Goal: Task Accomplishment & Management: Use online tool/utility

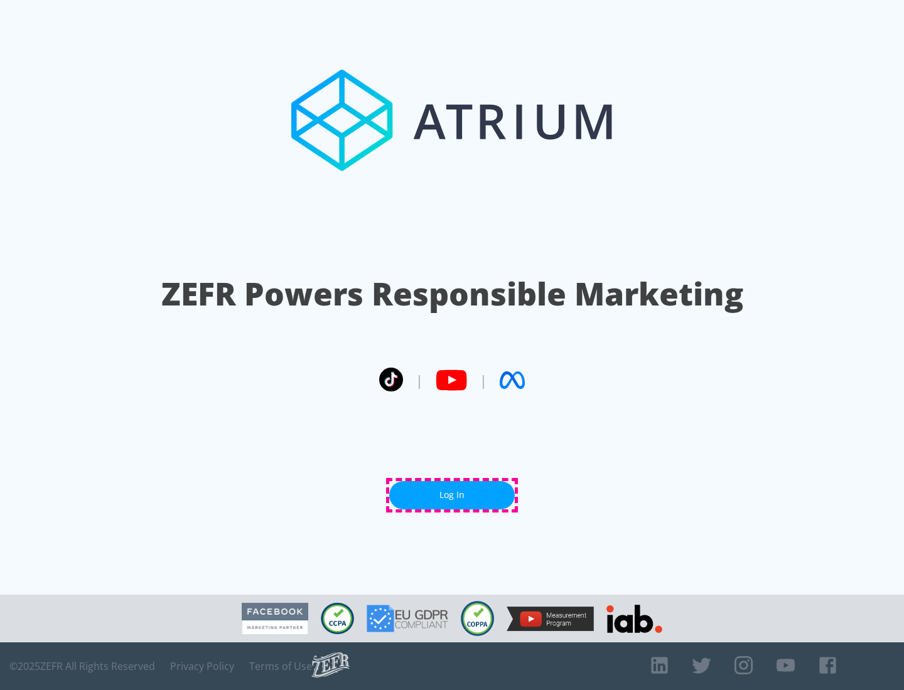
click at [452, 495] on link "Log In" at bounding box center [452, 495] width 126 height 28
